Goal: Information Seeking & Learning: Learn about a topic

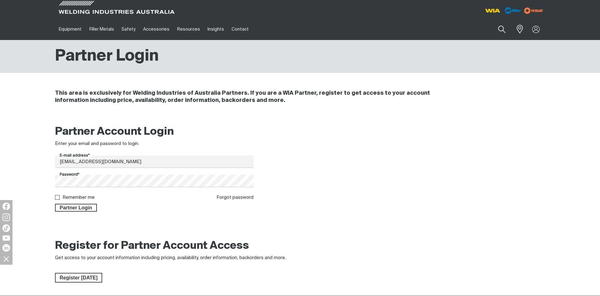
click at [82, 210] on span "Partner Login" at bounding box center [76, 208] width 41 height 8
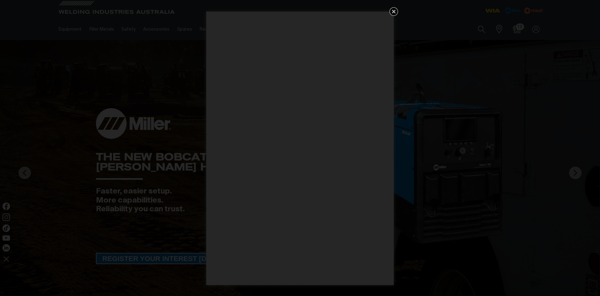
click at [395, 11] on icon "Get 5 WIA Welding Guides Free!" at bounding box center [394, 12] width 4 height 4
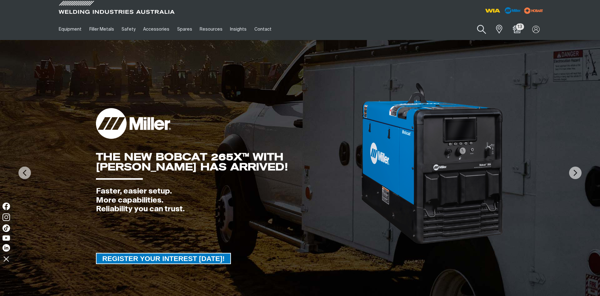
click at [481, 29] on button "Search products" at bounding box center [481, 30] width 25 height 18
click at [419, 27] on input "Search" at bounding box center [443, 29] width 96 height 14
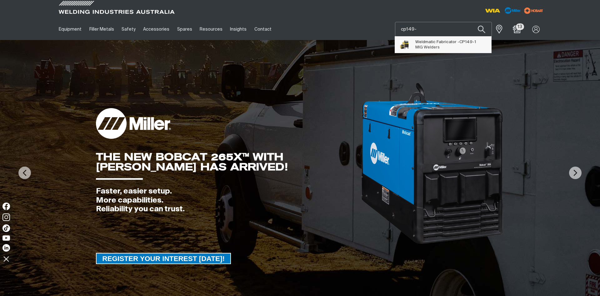
type input "cp149-"
click at [453, 42] on span "Weldmatic Fabricator - CP149- 1" at bounding box center [445, 41] width 61 height 5
